Goal: Check status: Check status

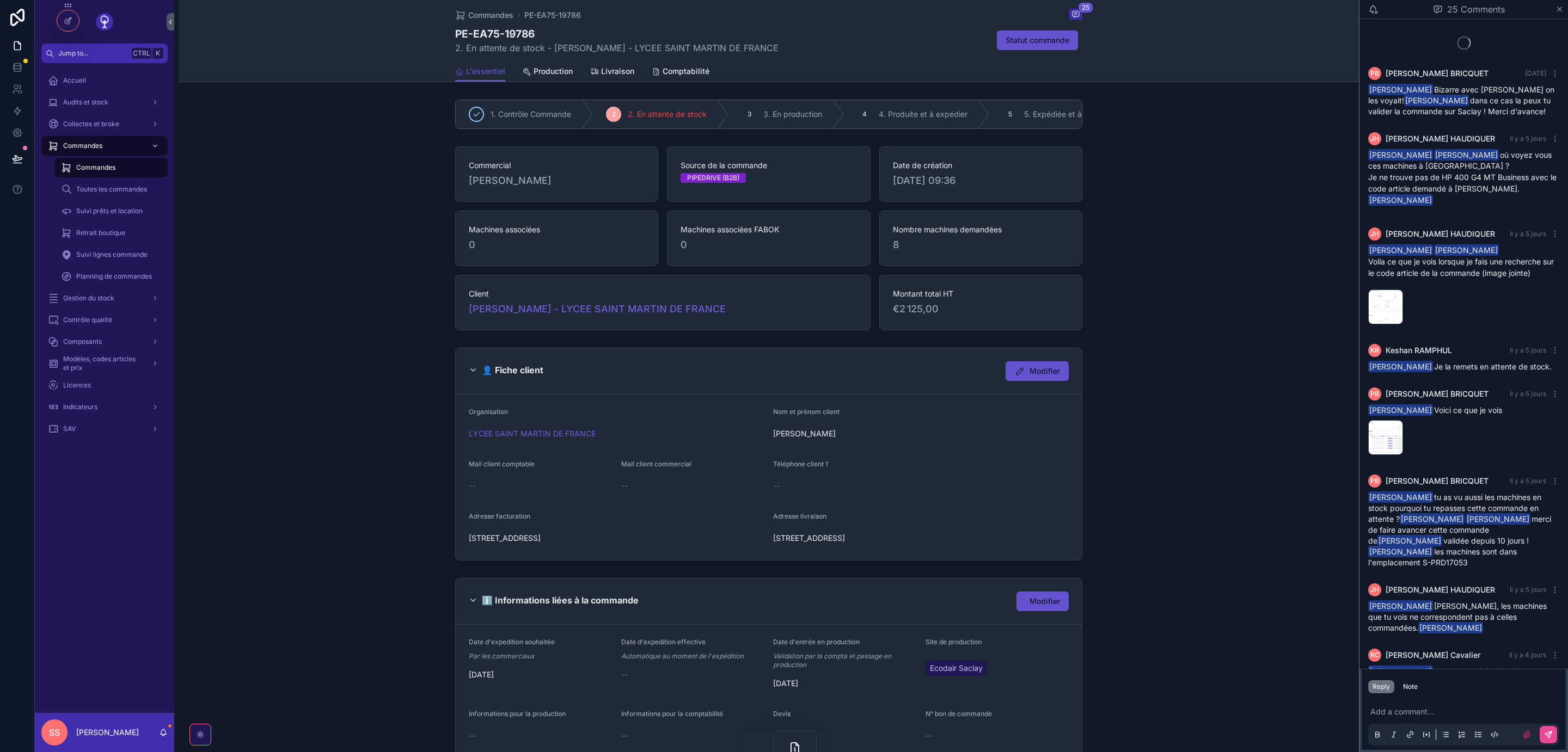
scroll to position [1147, 0]
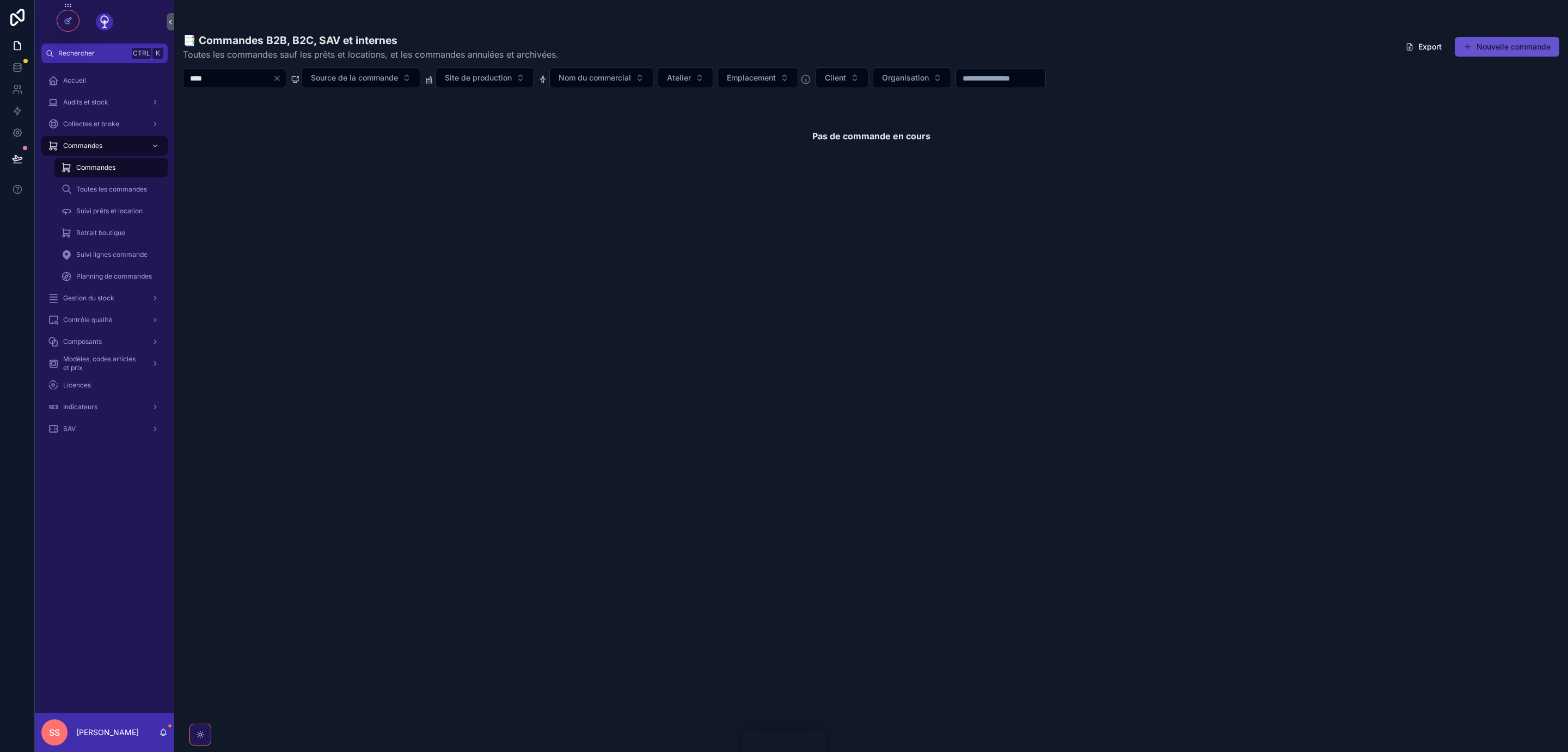
click at [184, 80] on input "****" at bounding box center [228, 78] width 89 height 15
click at [217, 76] on input "****" at bounding box center [228, 78] width 89 height 15
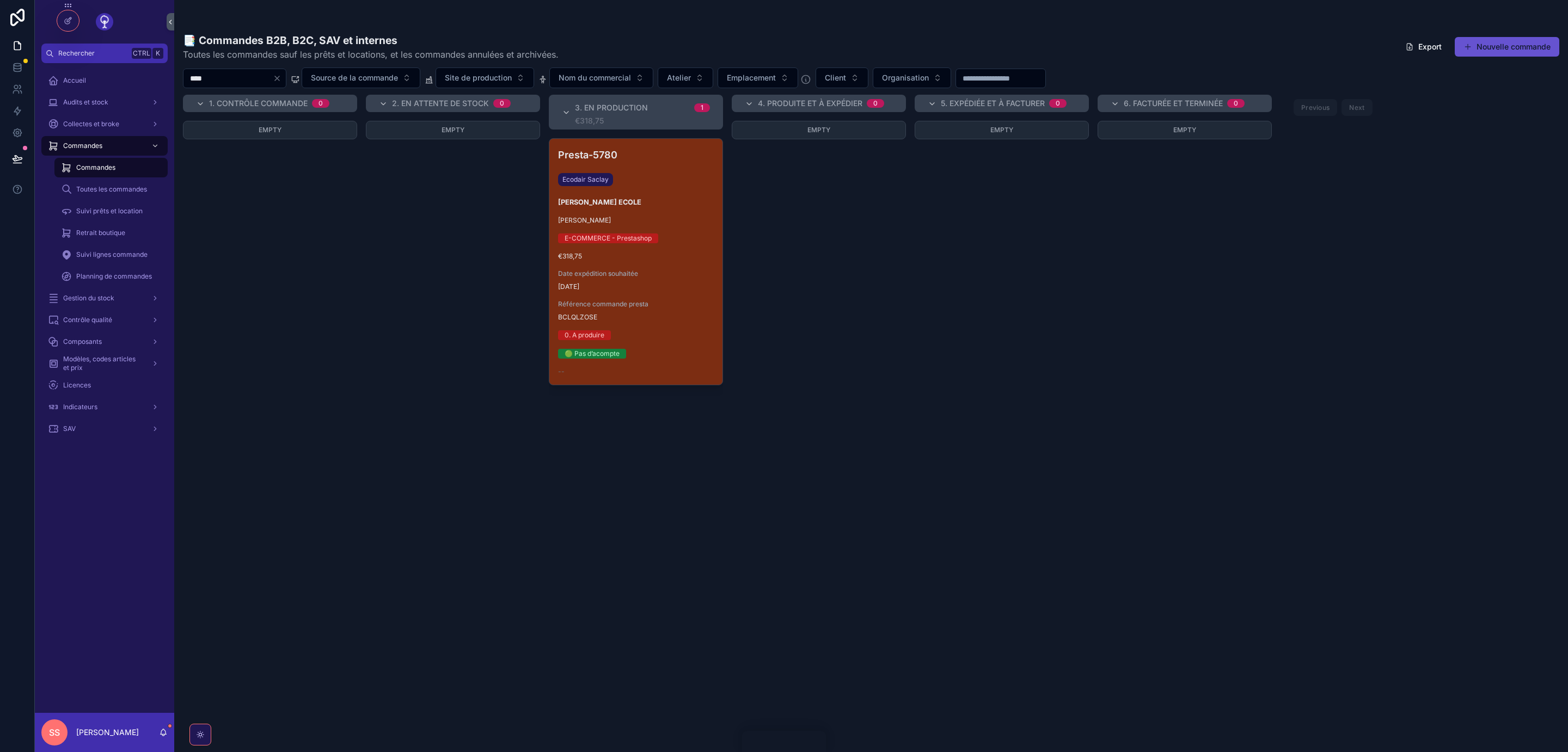
drag, startPoint x: 220, startPoint y: 79, endPoint x: 81, endPoint y: 79, distance: 139.0
click at [184, 79] on input "****" at bounding box center [228, 78] width 89 height 15
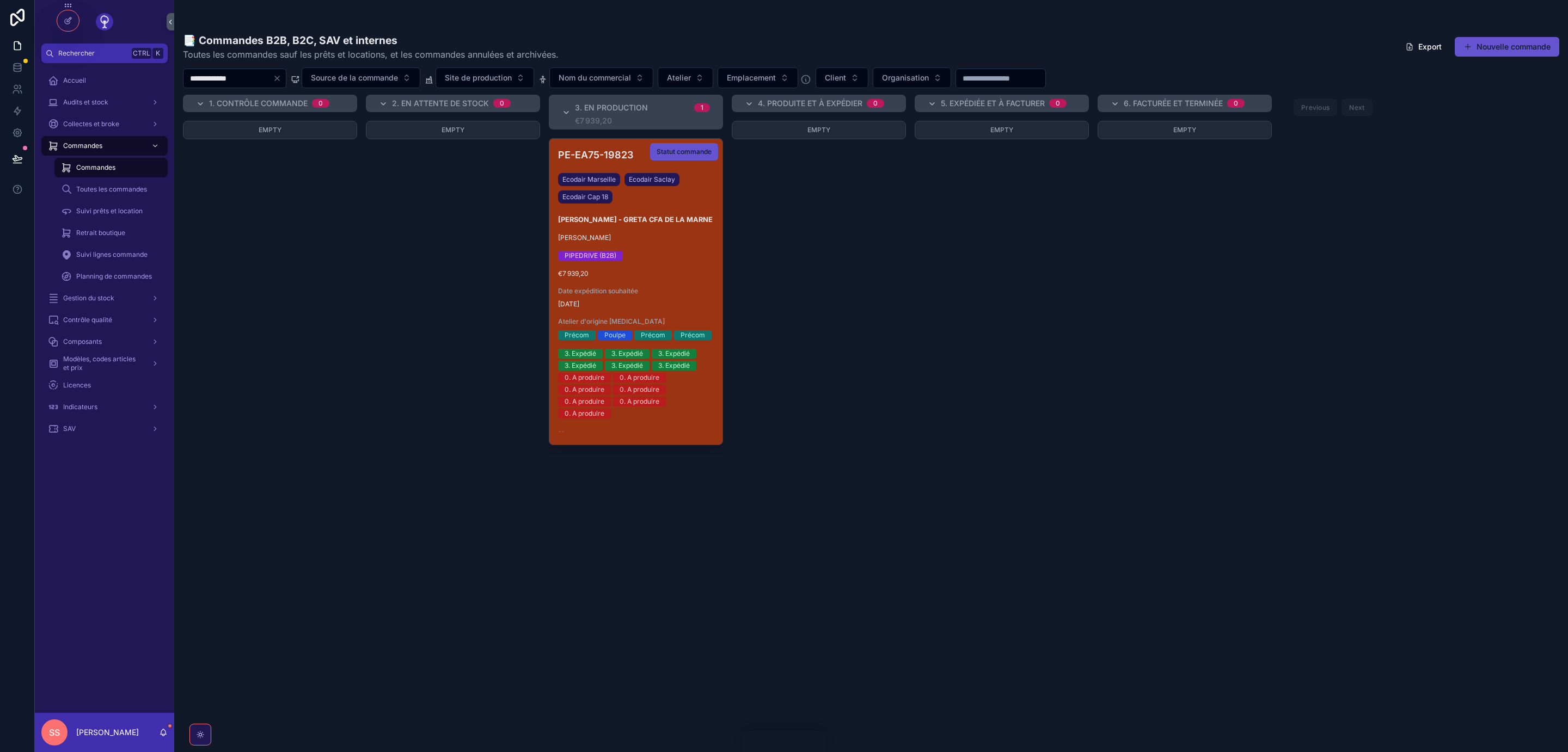
type input "**********"
click at [674, 242] on div "Pierre-Louis BRICQUET" at bounding box center [636, 238] width 156 height 9
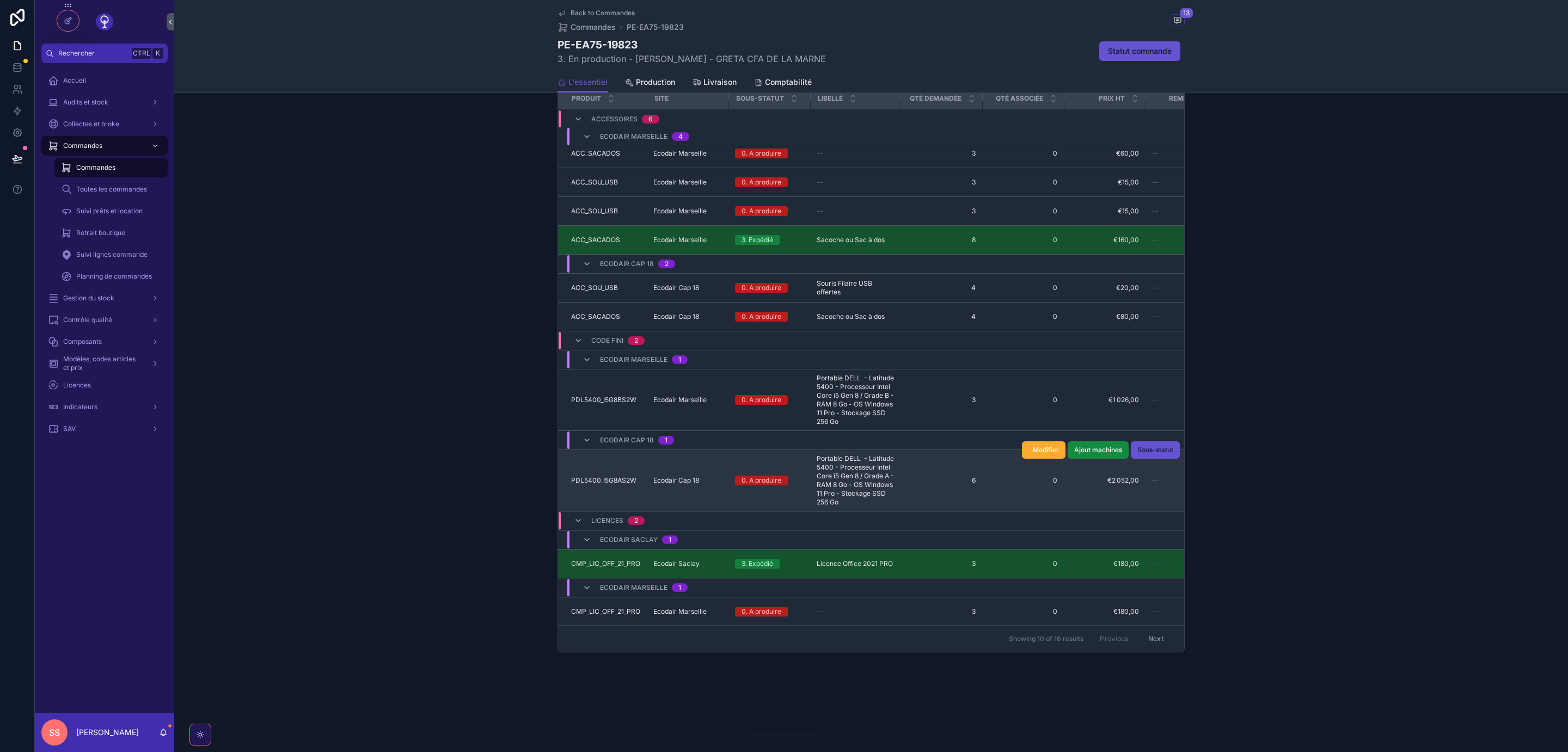
scroll to position [969, 0]
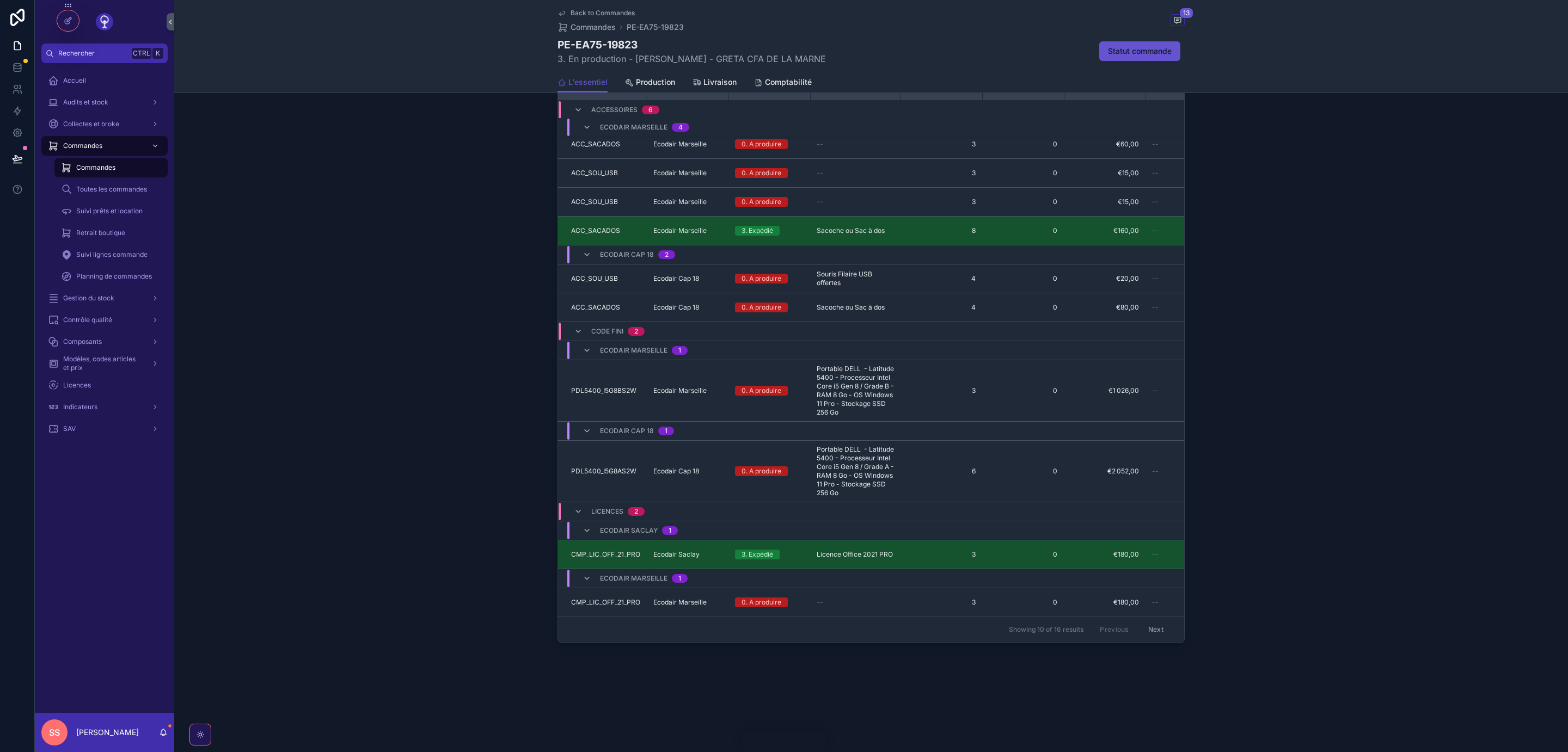
click at [1157, 628] on button "Next" at bounding box center [1155, 630] width 31 height 17
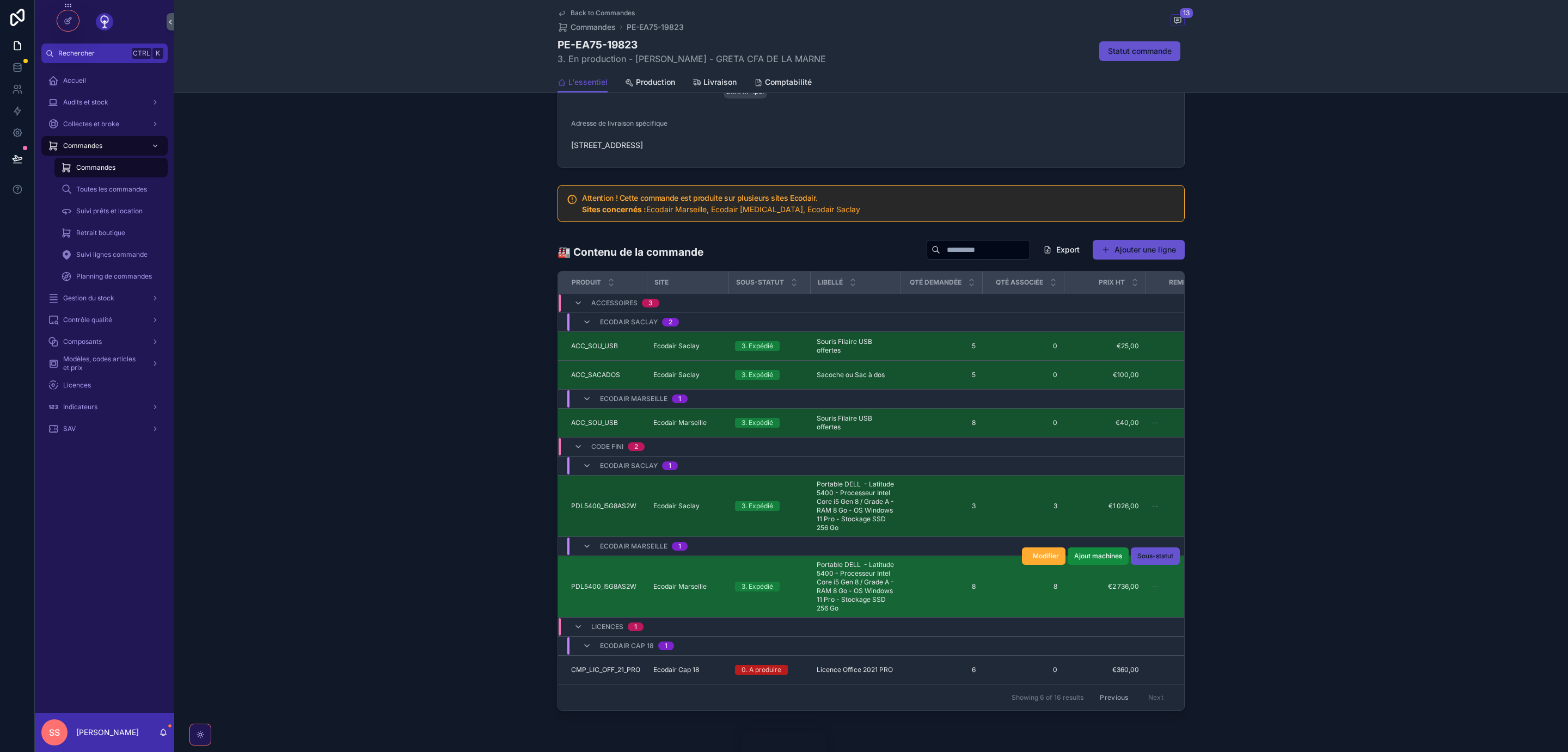
scroll to position [867, 0]
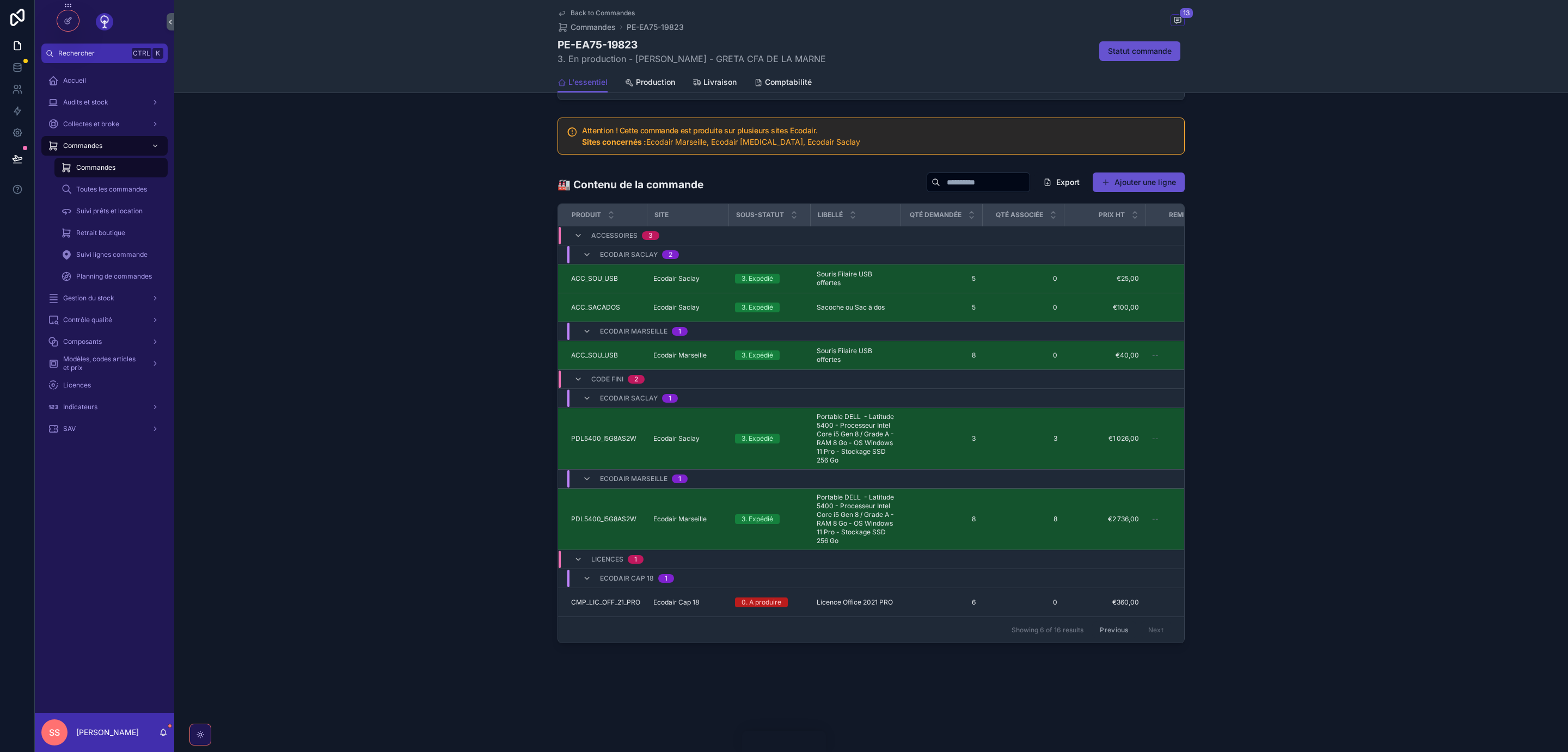
click at [1113, 632] on button "Previous" at bounding box center [1114, 630] width 43 height 17
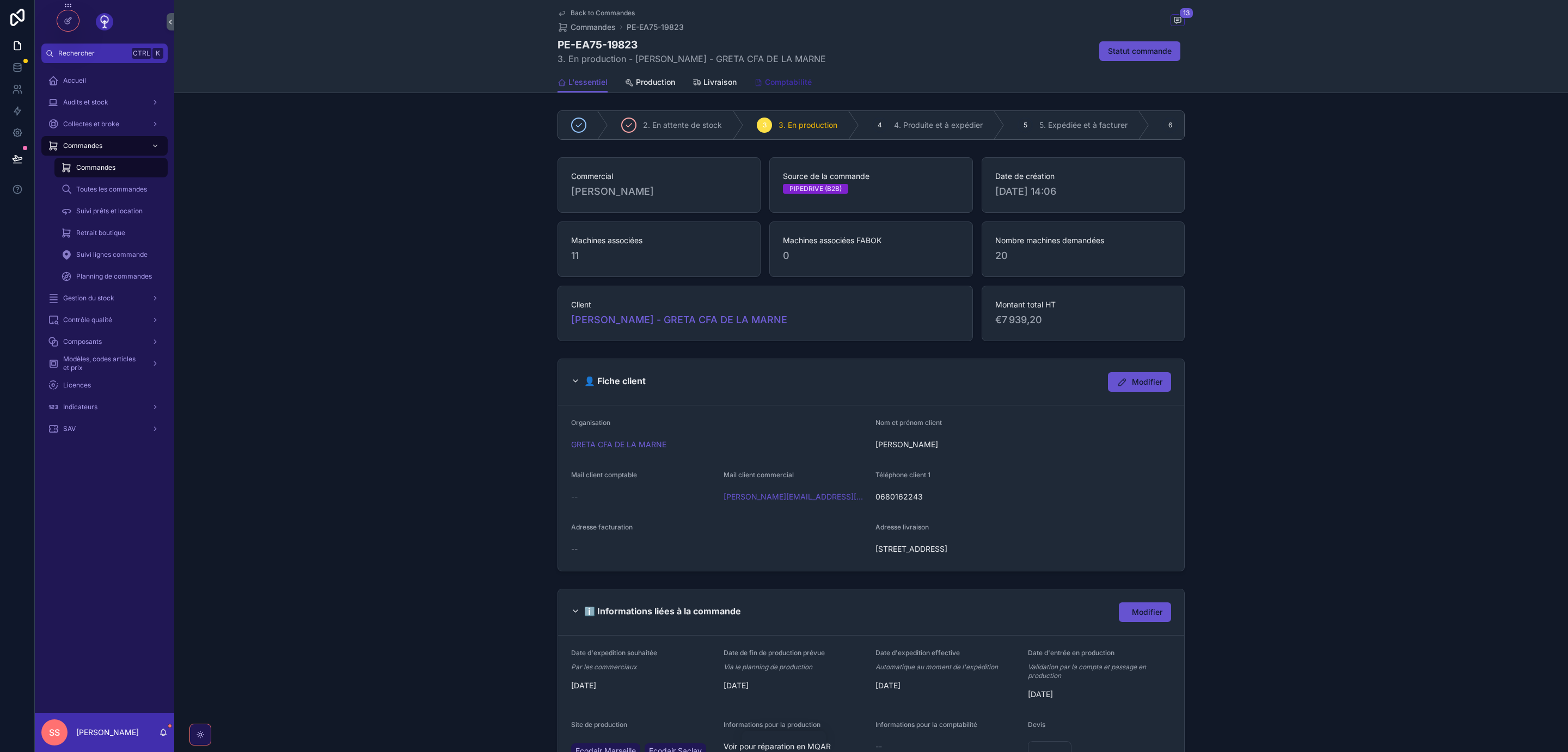
click at [778, 79] on span "Comptabilité" at bounding box center [788, 82] width 46 height 11
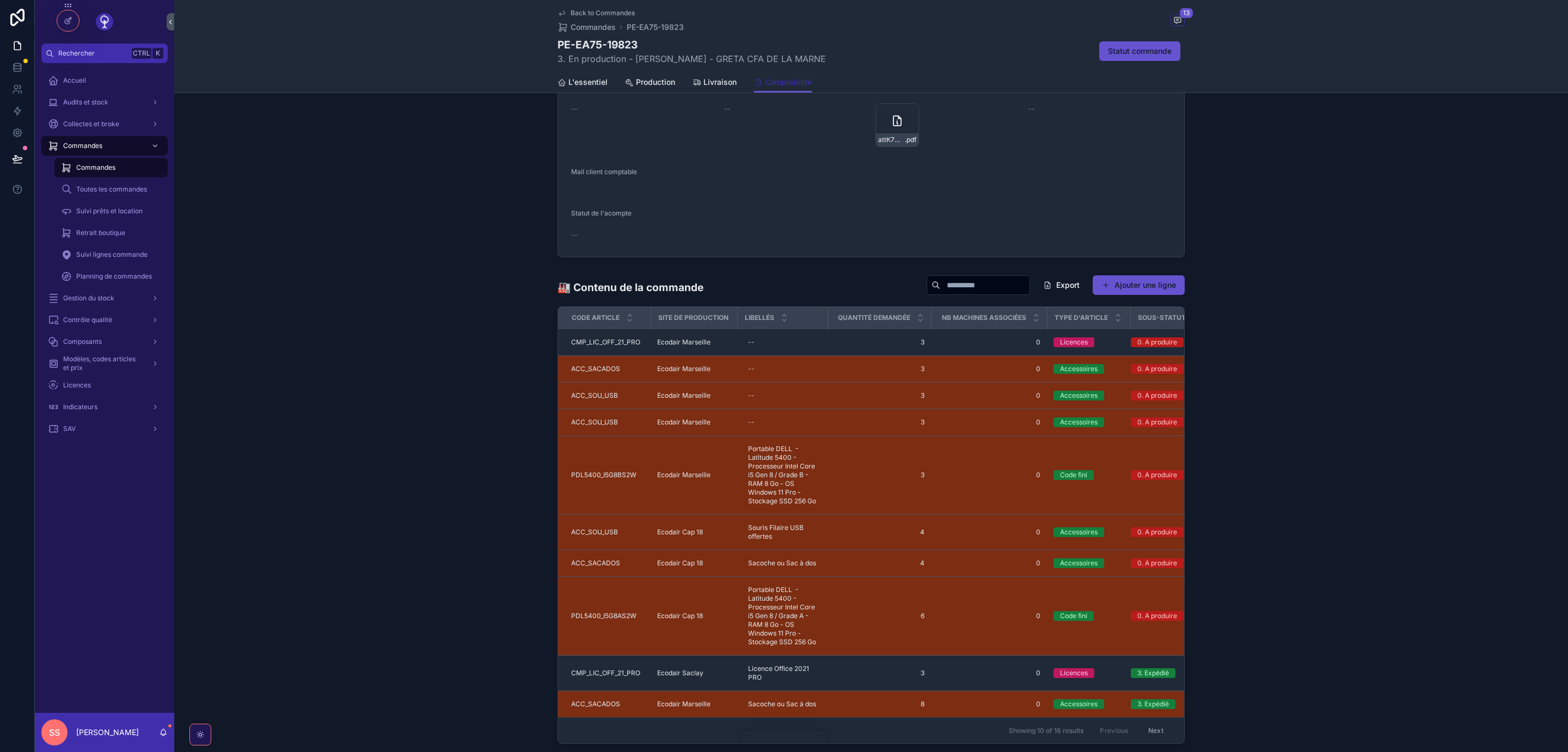
scroll to position [564, 0]
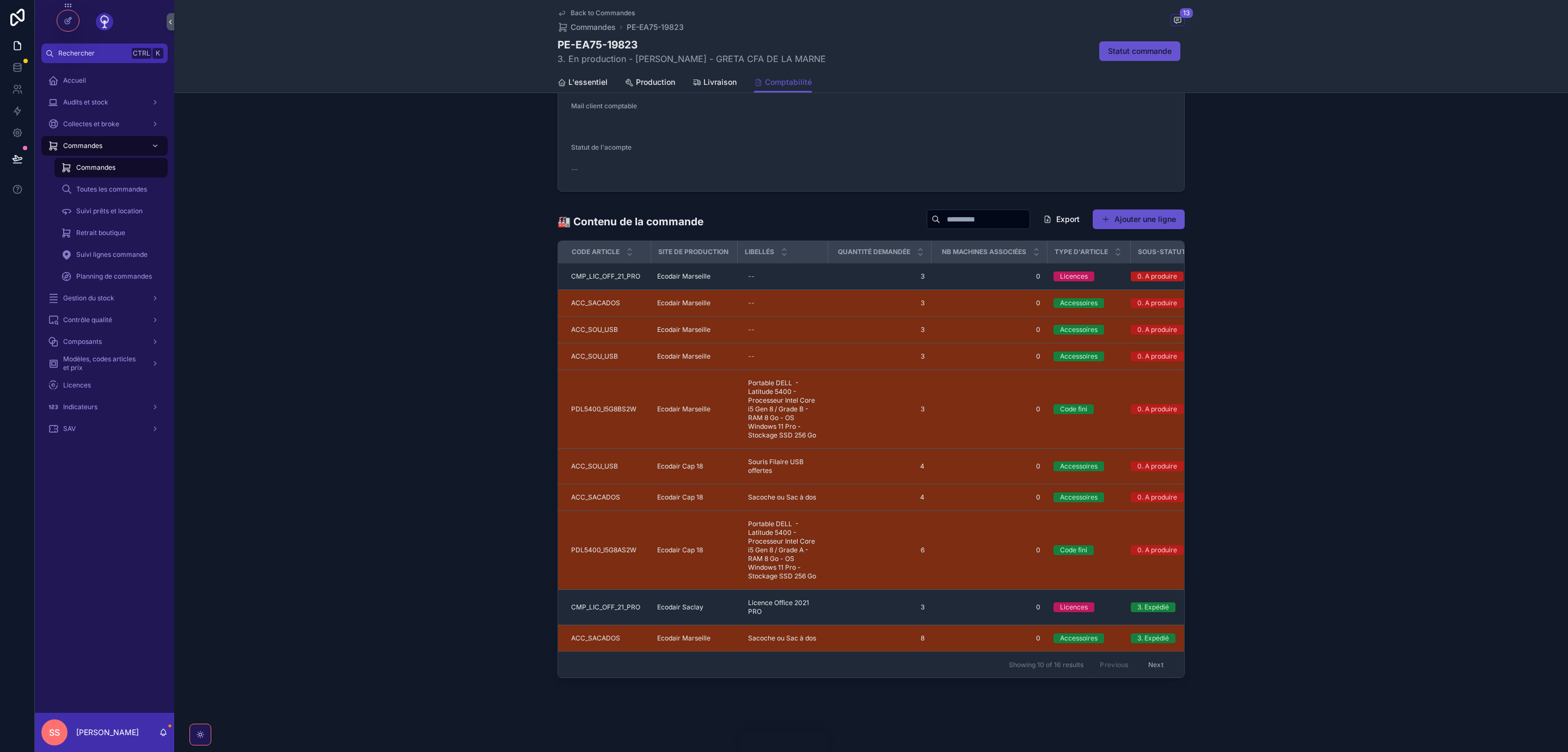
click at [1157, 663] on button "Next" at bounding box center [1155, 664] width 31 height 17
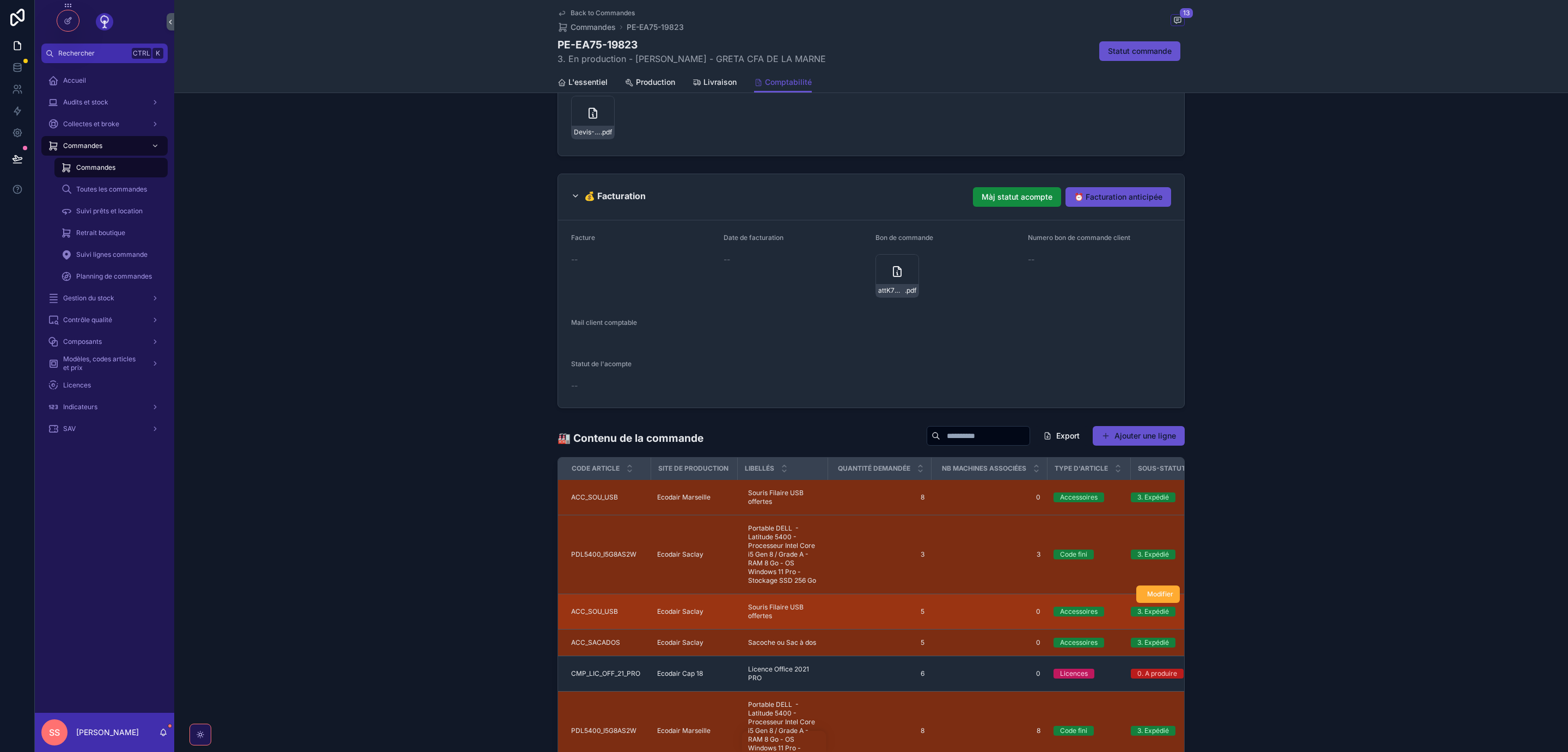
scroll to position [329, 0]
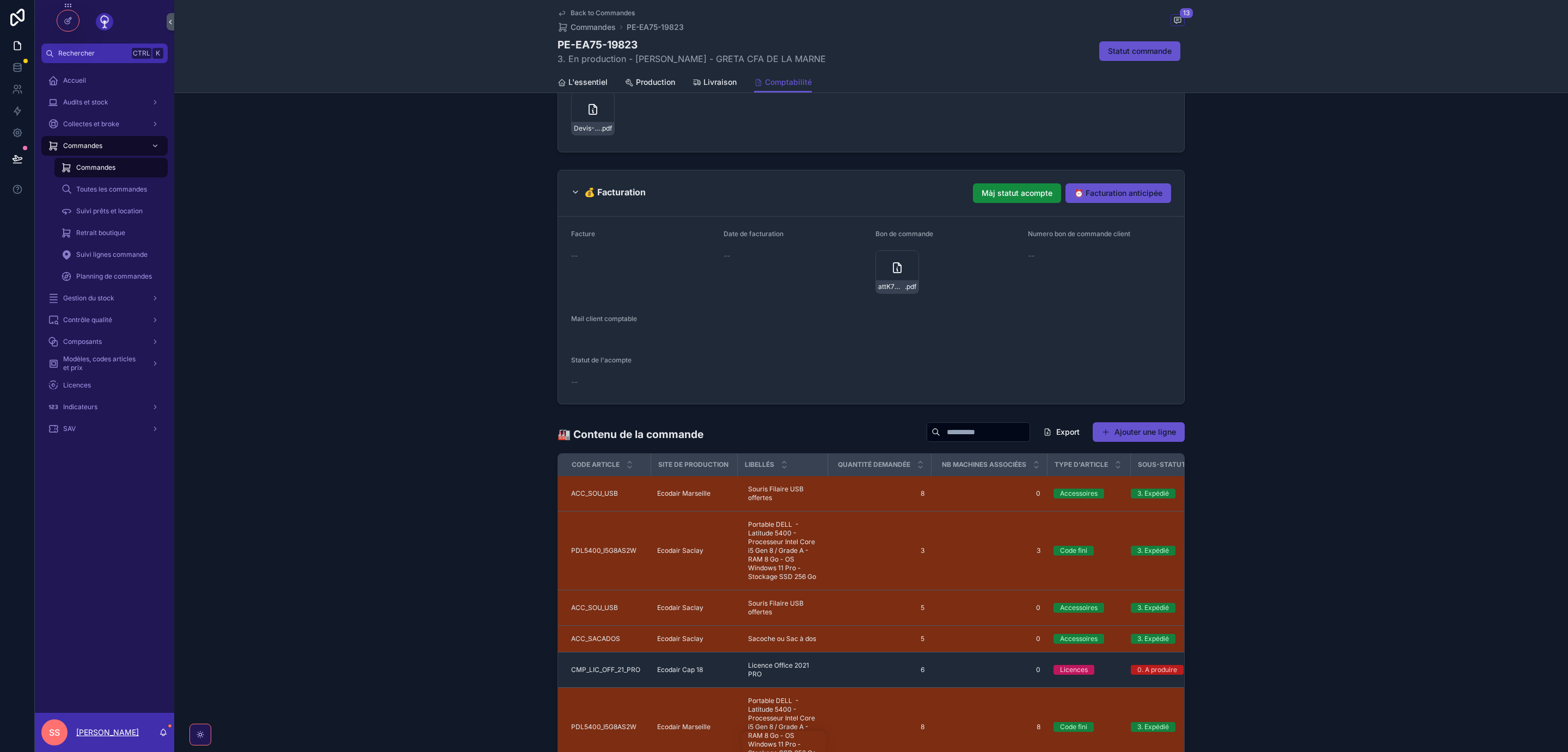
click at [105, 731] on p "[PERSON_NAME]" at bounding box center [108, 733] width 63 height 11
click at [67, 47] on icon at bounding box center [68, 44] width 9 height 9
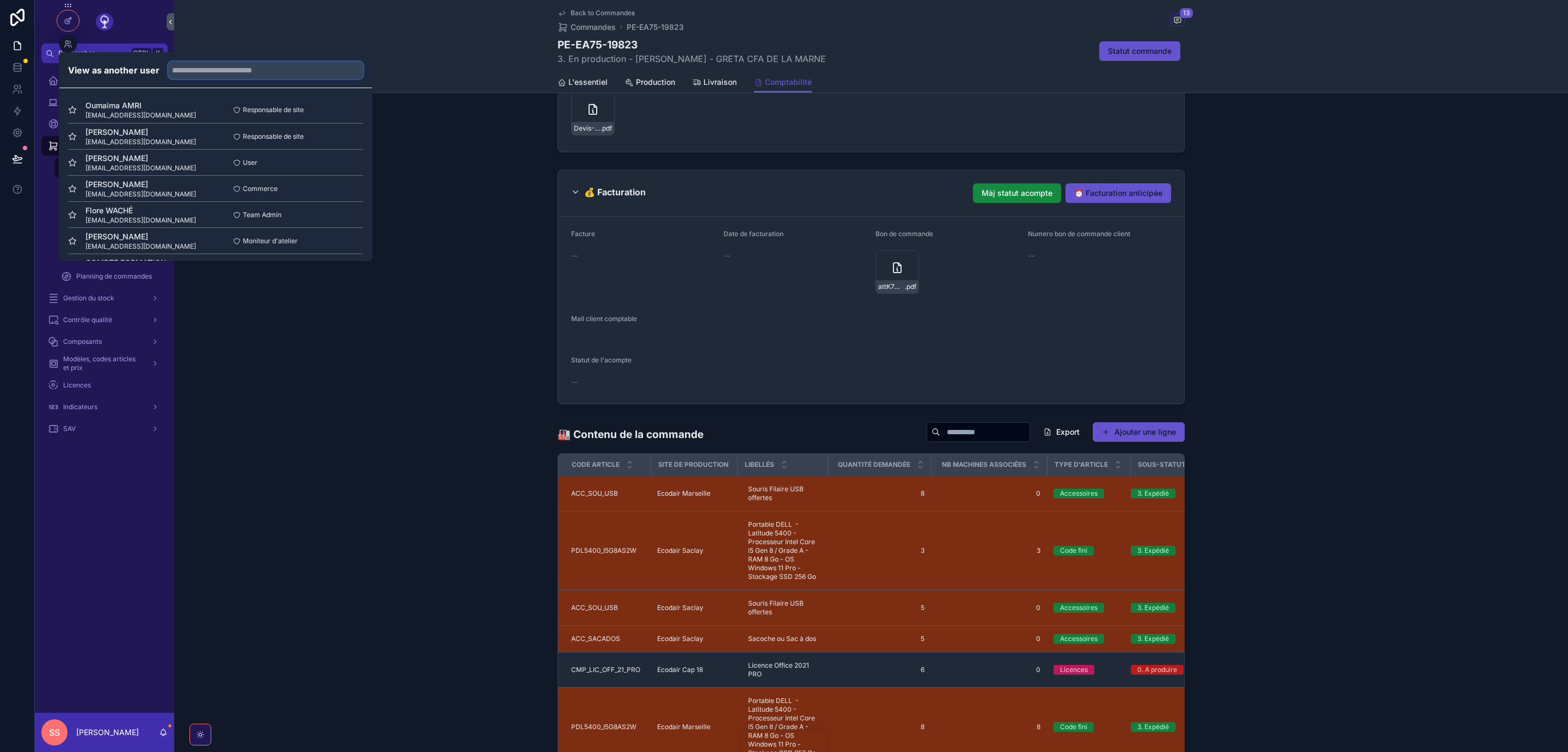
click at [211, 75] on input "text" at bounding box center [266, 70] width 195 height 17
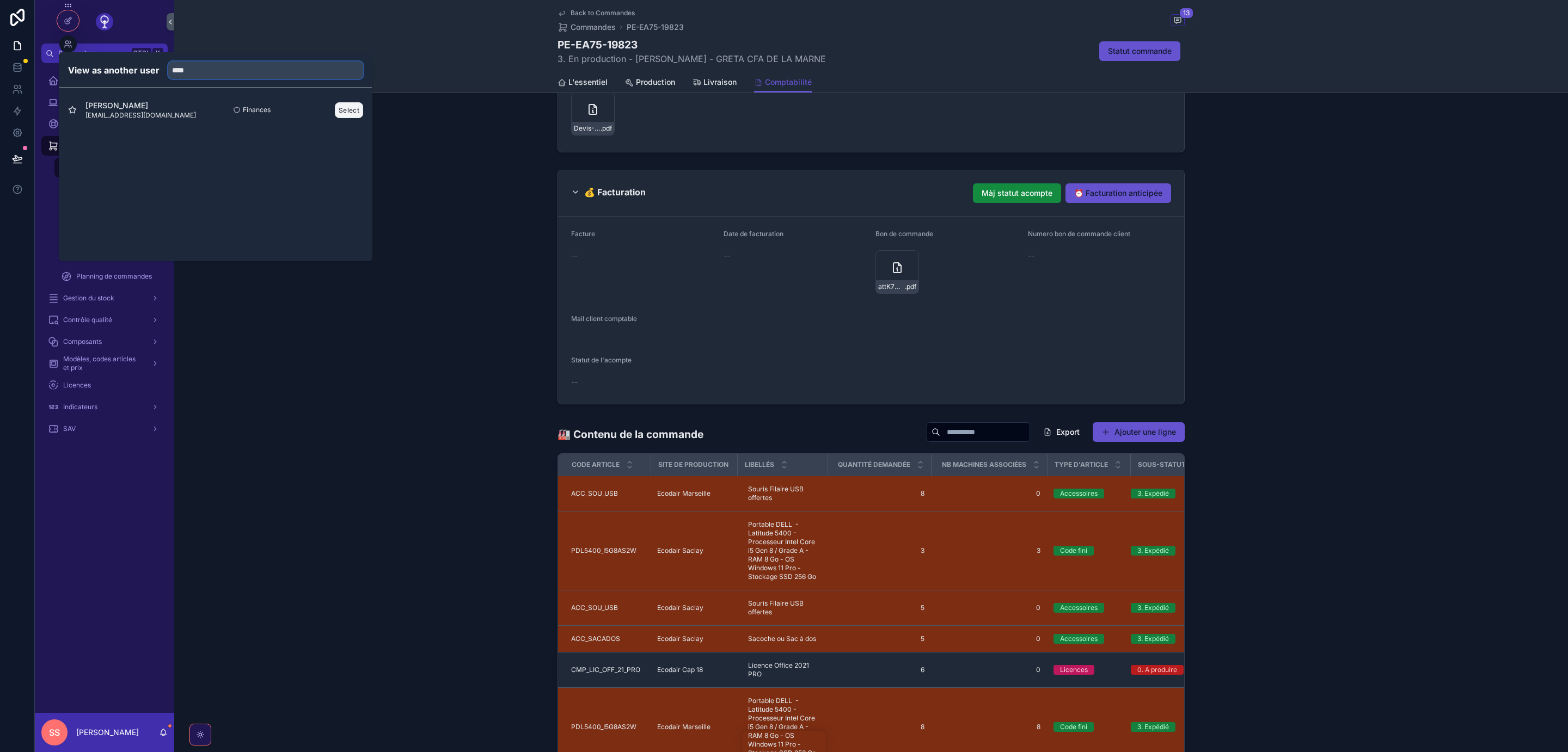
type input "****"
click at [348, 106] on button "Select" at bounding box center [349, 110] width 28 height 16
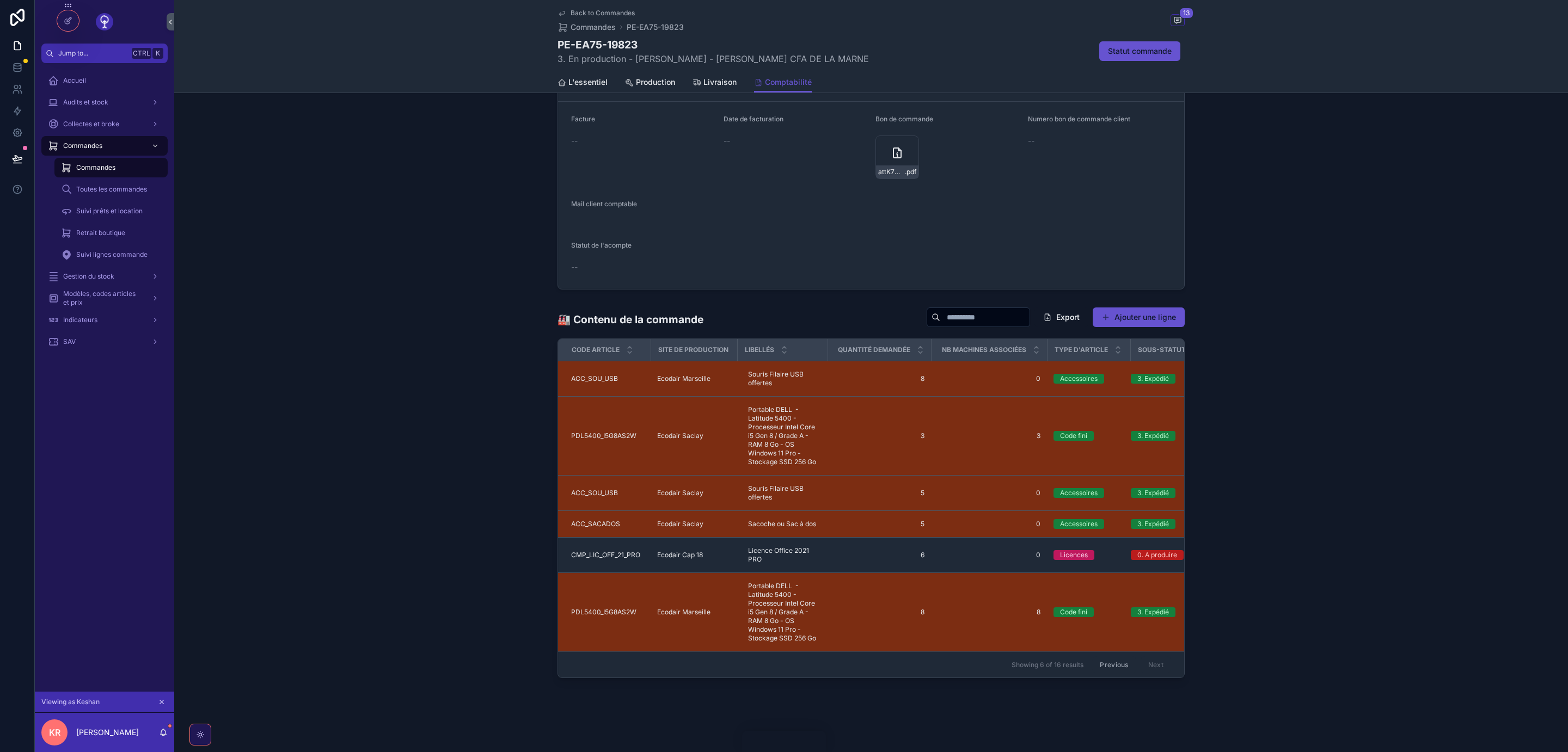
scroll to position [456, 0]
click at [1113, 662] on button "Previous" at bounding box center [1114, 664] width 43 height 17
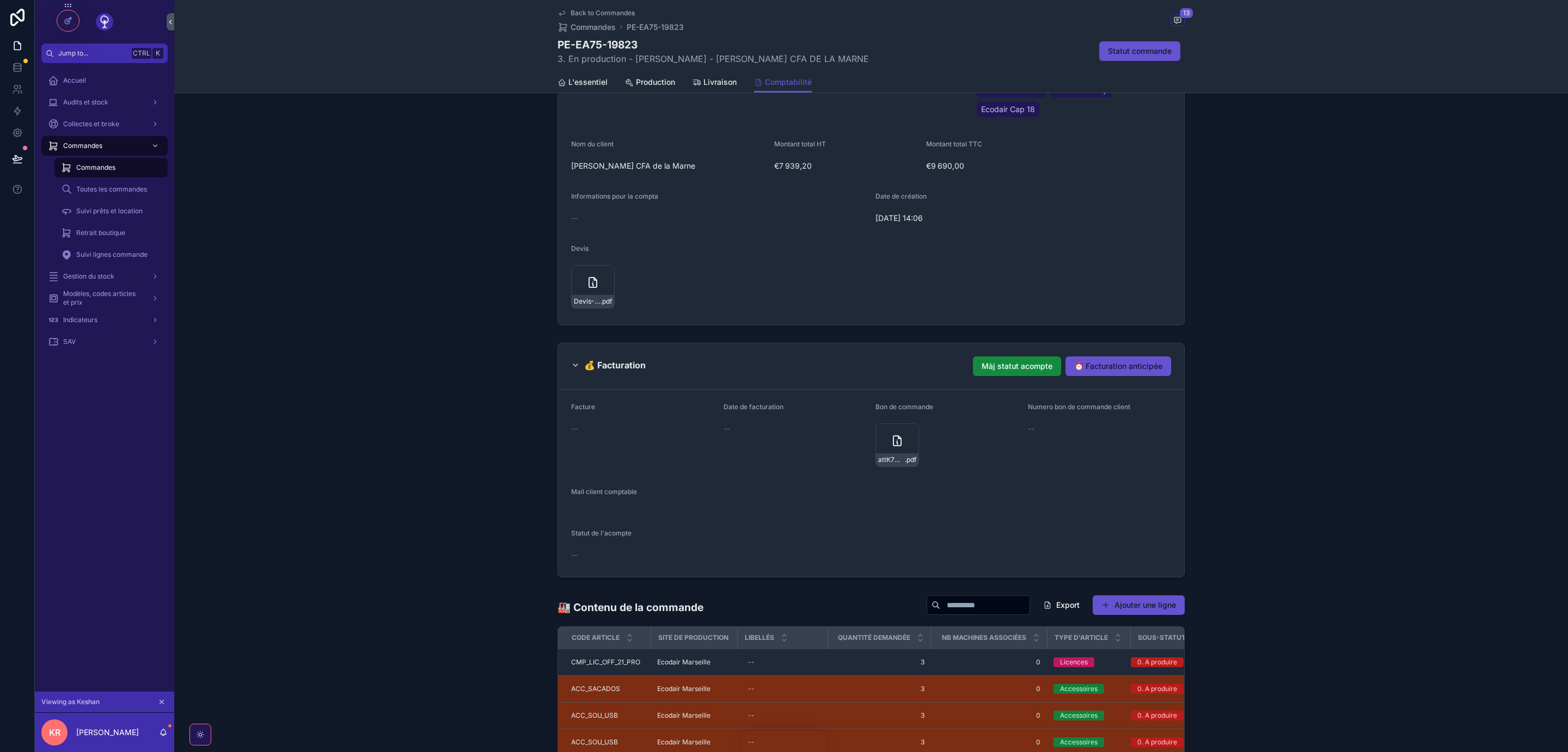
scroll to position [564, 0]
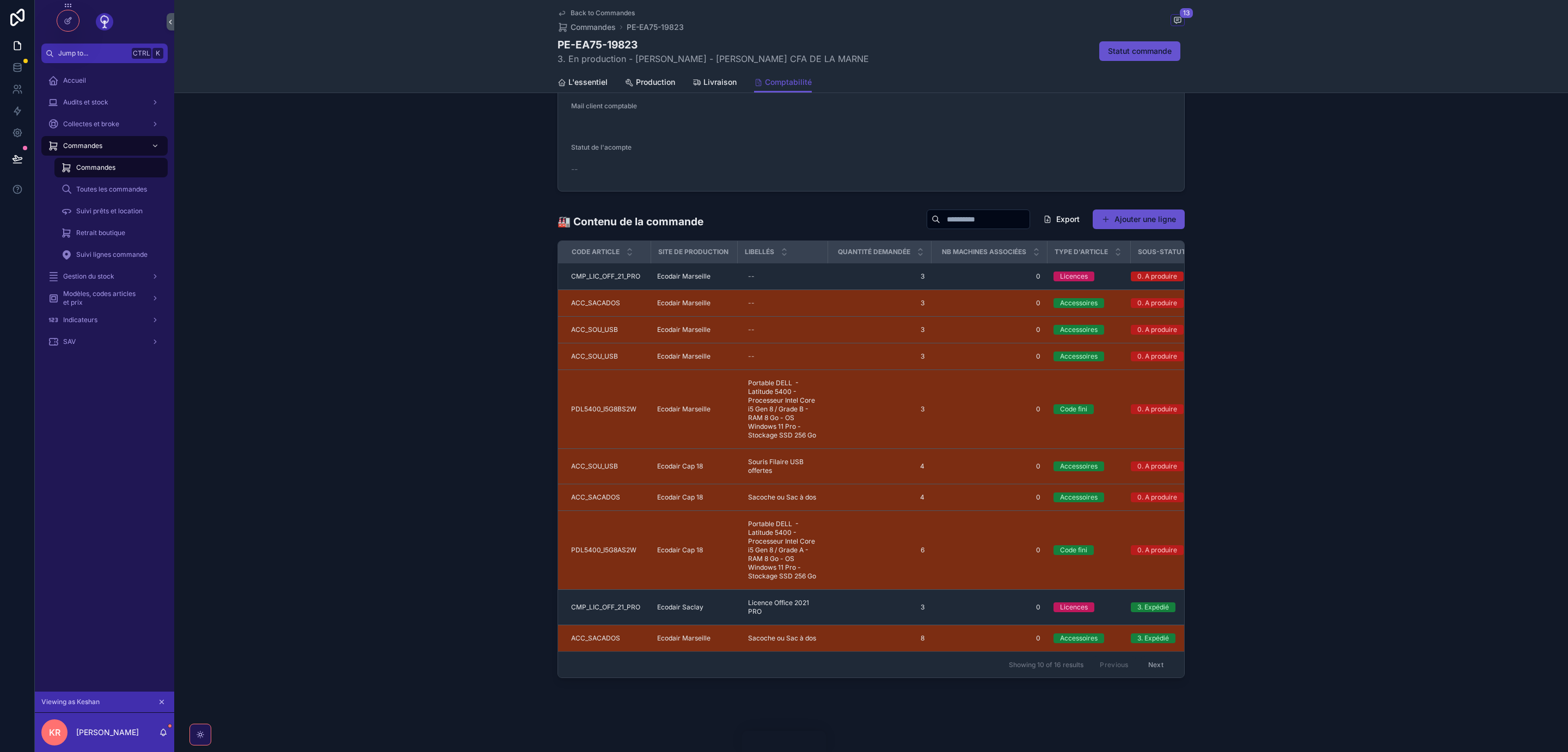
click at [1154, 664] on button "Next" at bounding box center [1155, 664] width 31 height 17
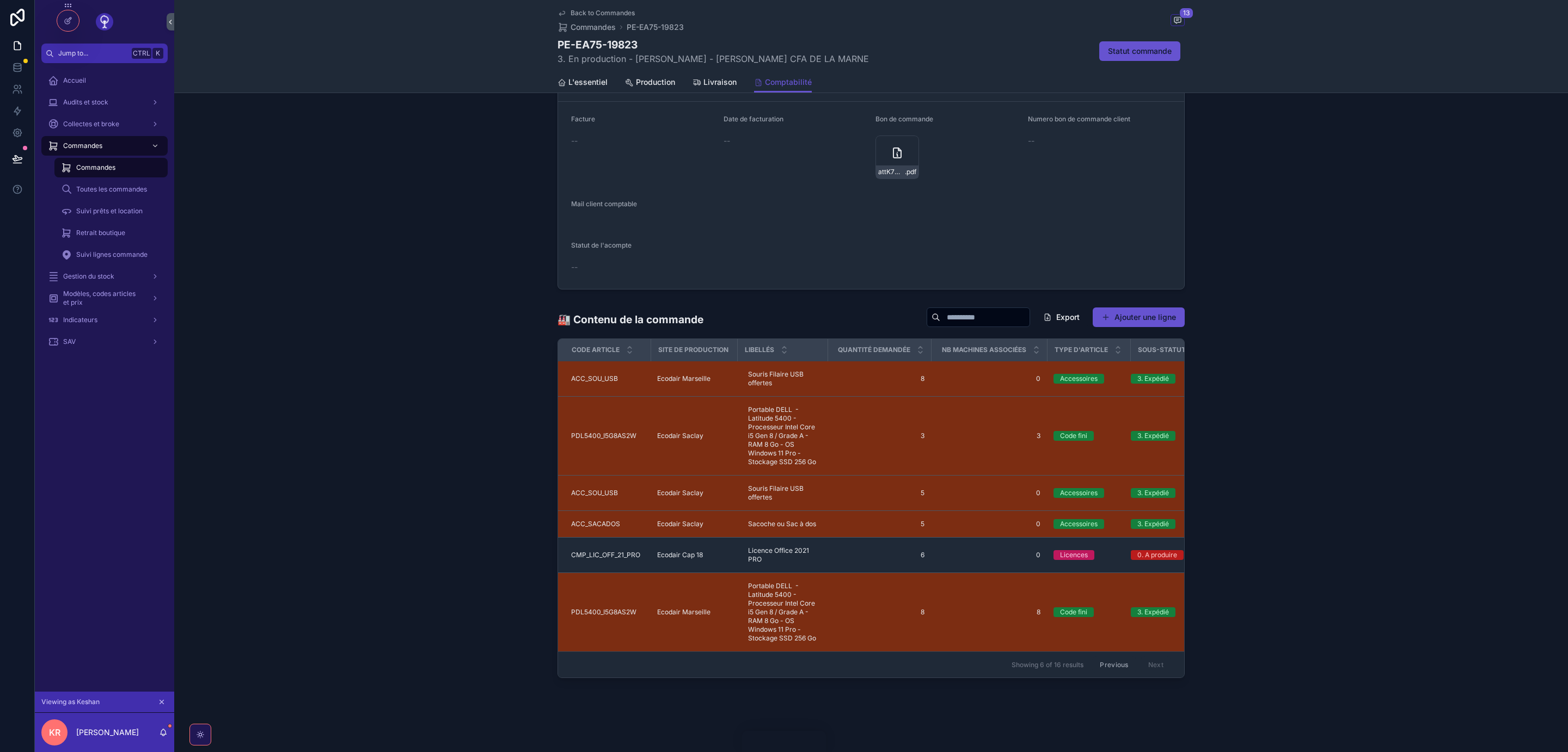
scroll to position [456, 0]
click at [1111, 664] on button "Previous" at bounding box center [1114, 664] width 43 height 17
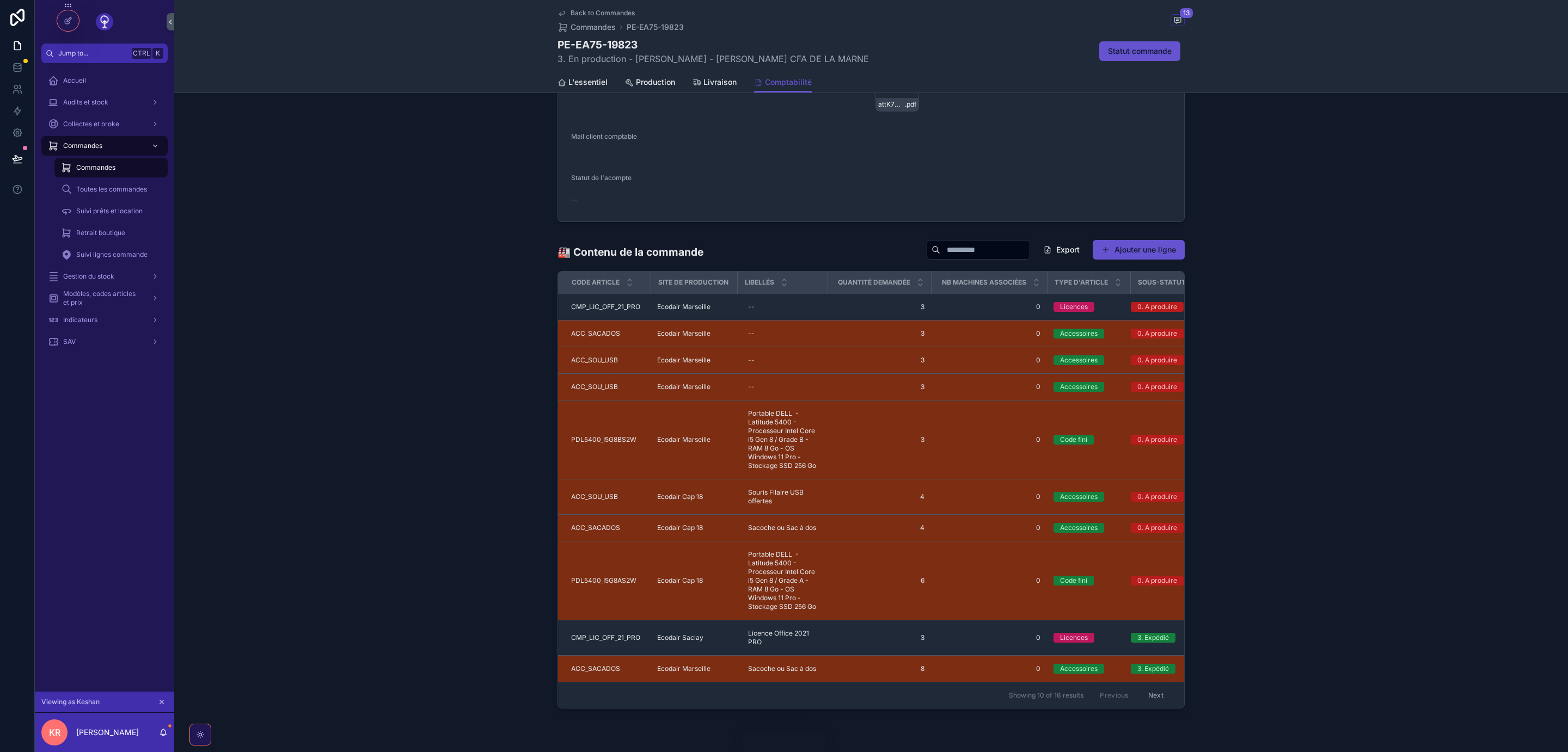
scroll to position [564, 0]
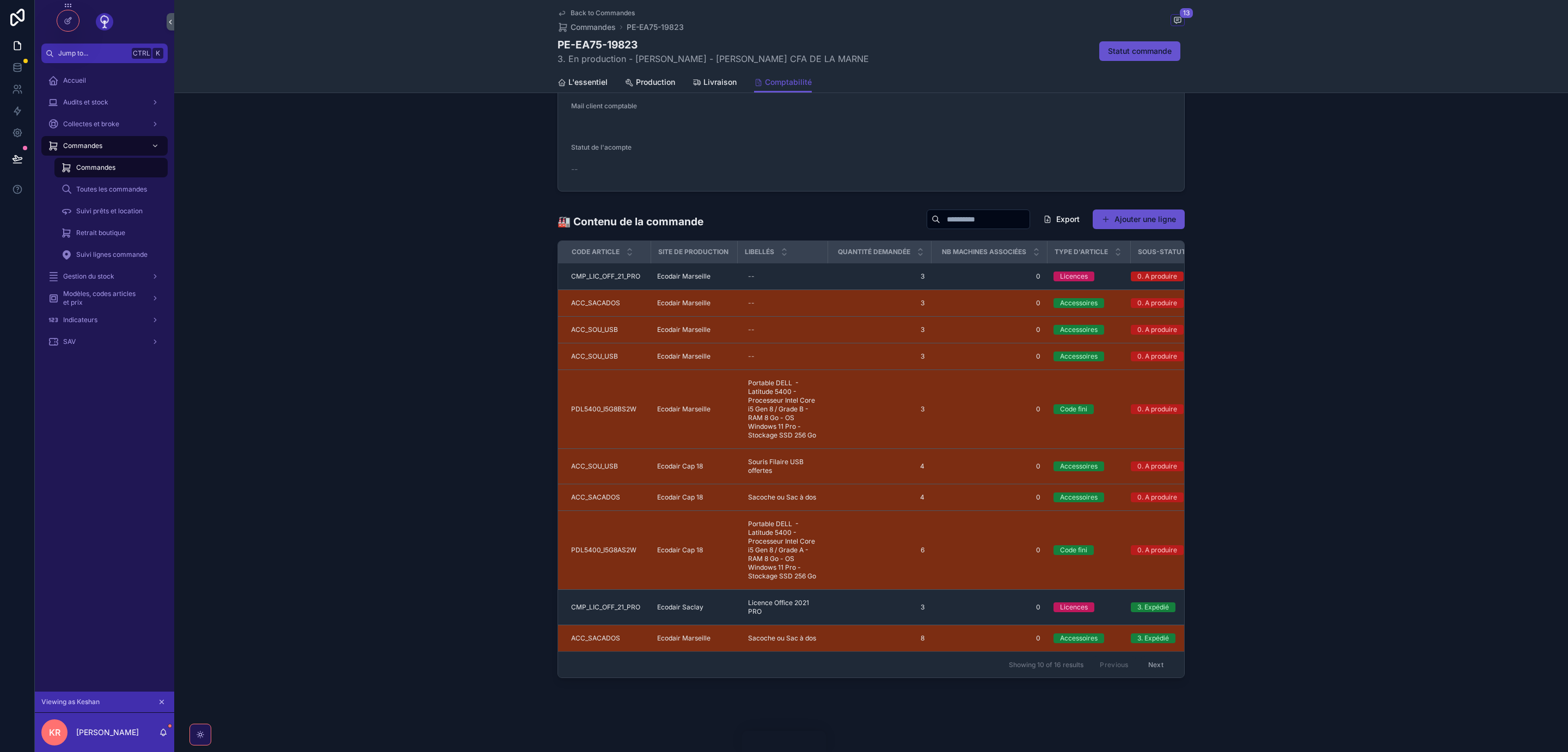
click at [158, 697] on button "scrollable content" at bounding box center [162, 702] width 12 height 12
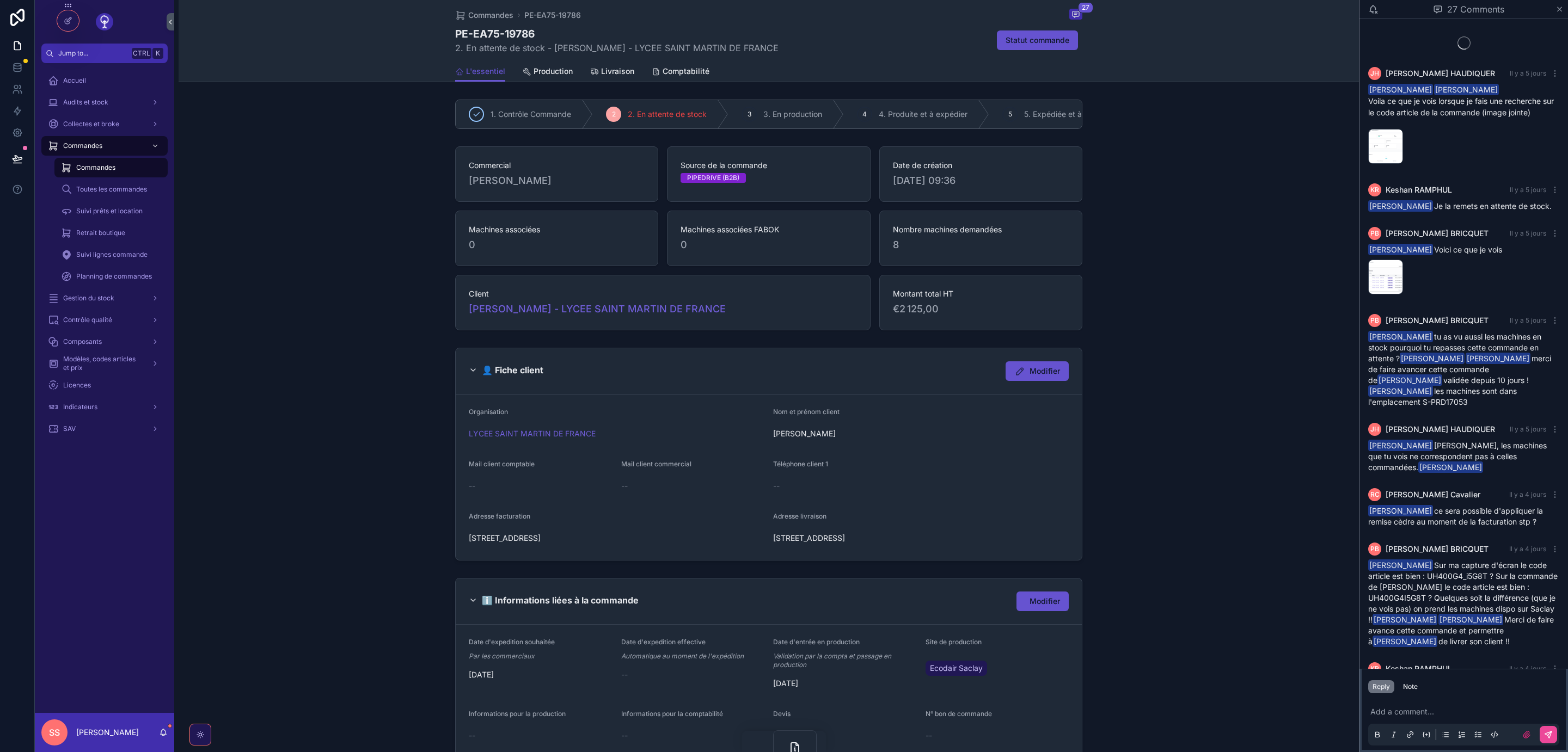
scroll to position [1146, 0]
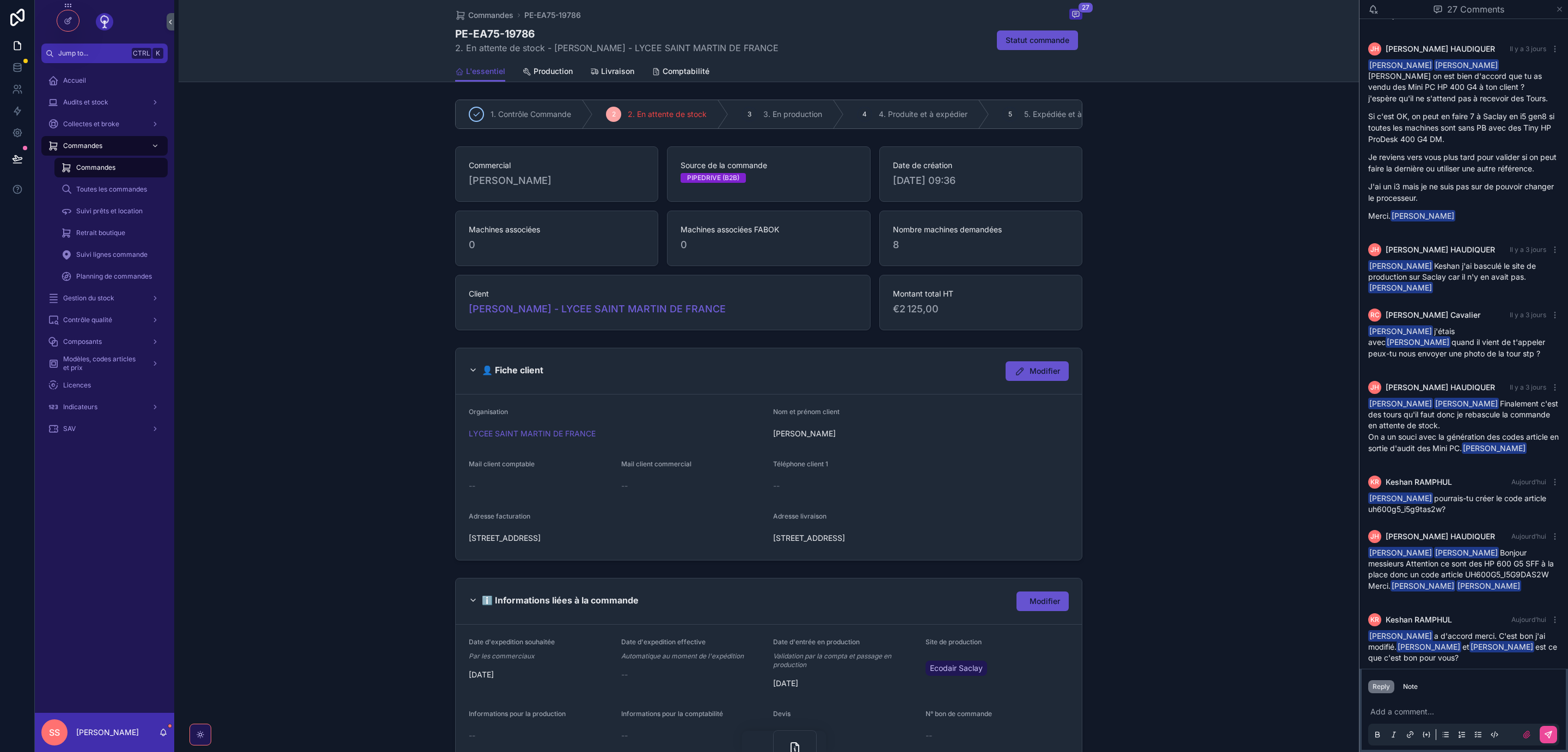
click at [1561, 11] on icon "scrollable content" at bounding box center [1559, 10] width 8 height 9
